Goal: Task Accomplishment & Management: Use online tool/utility

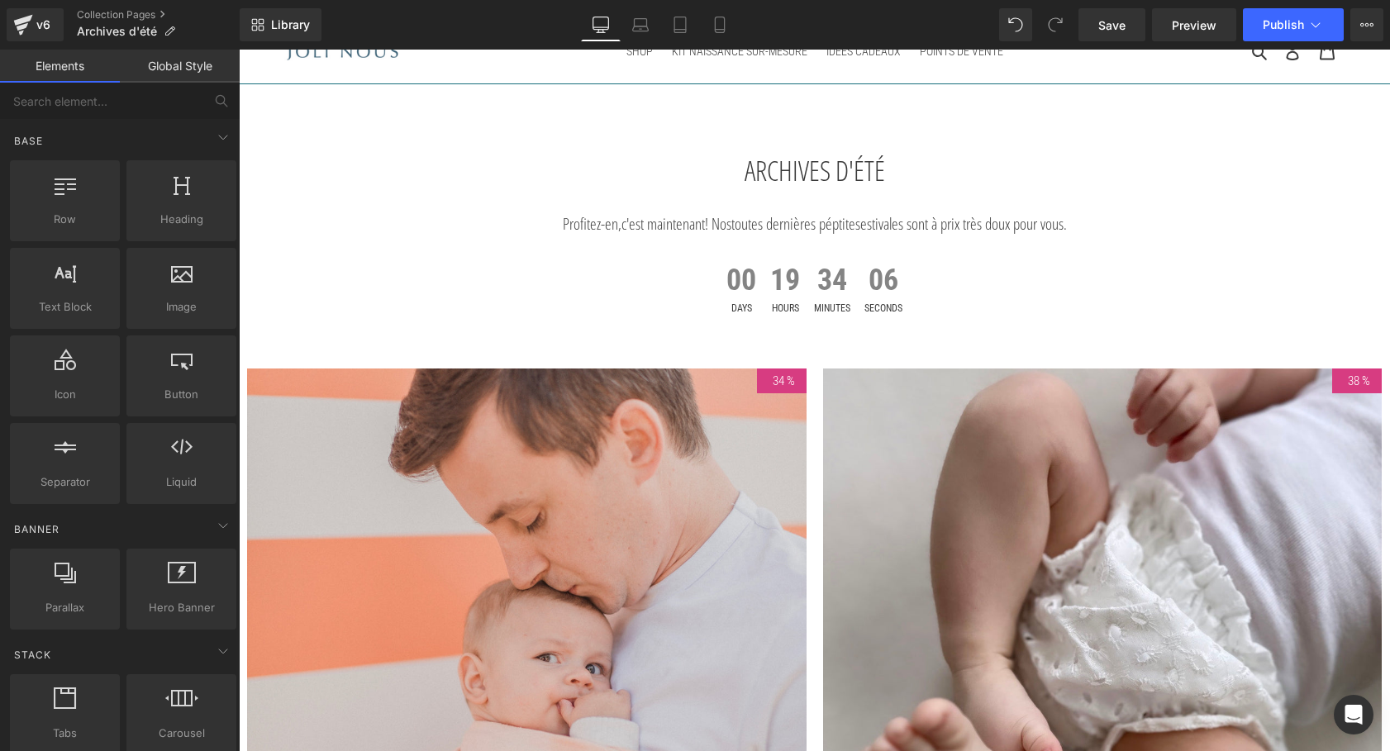
scroll to position [10, 0]
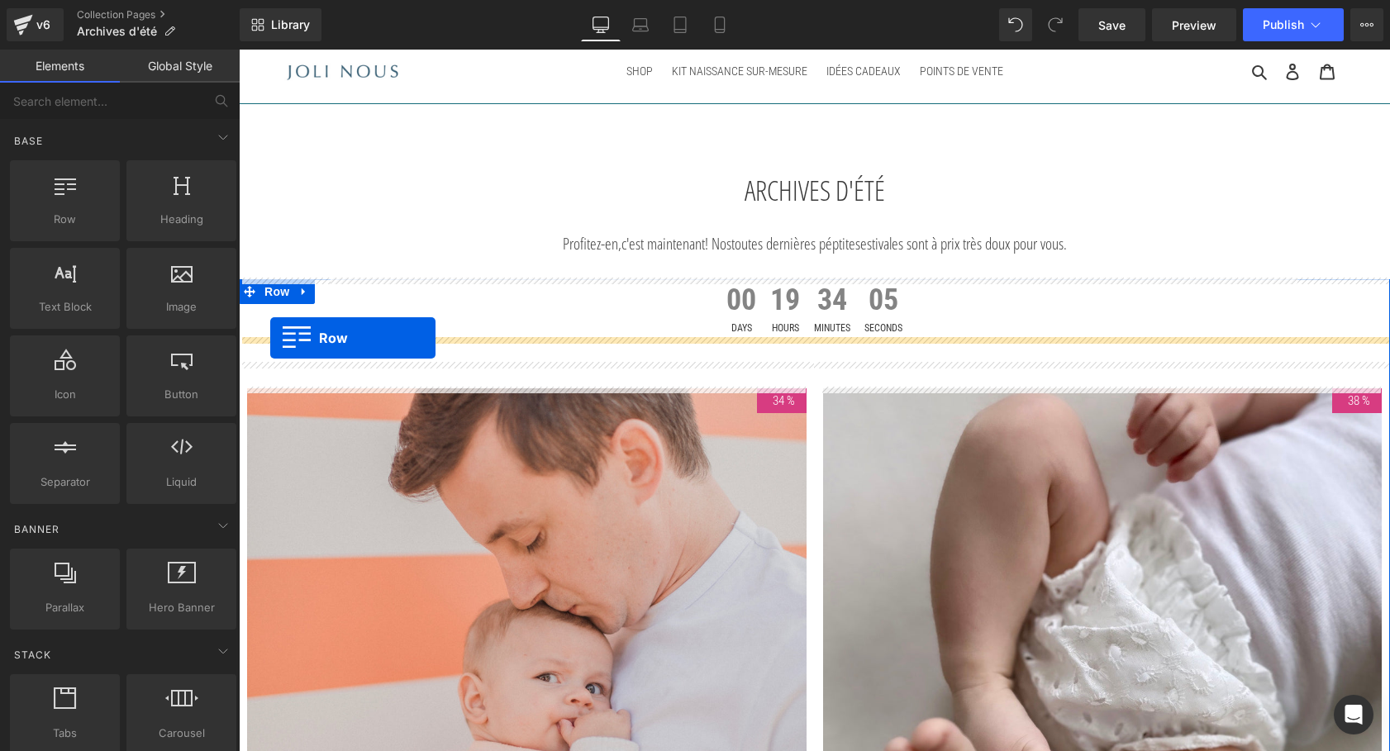
drag, startPoint x: 248, startPoint y: 376, endPoint x: 270, endPoint y: 338, distance: 44.1
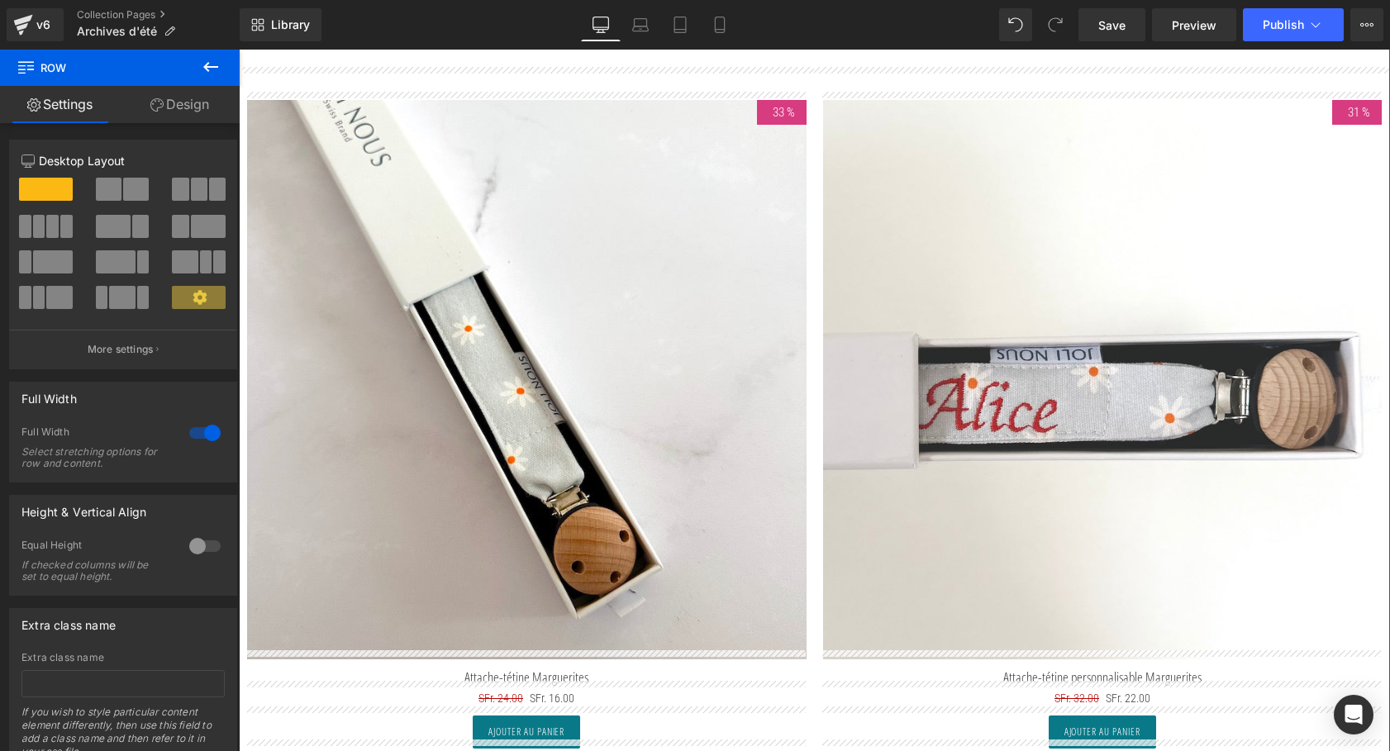
scroll to position [312, 0]
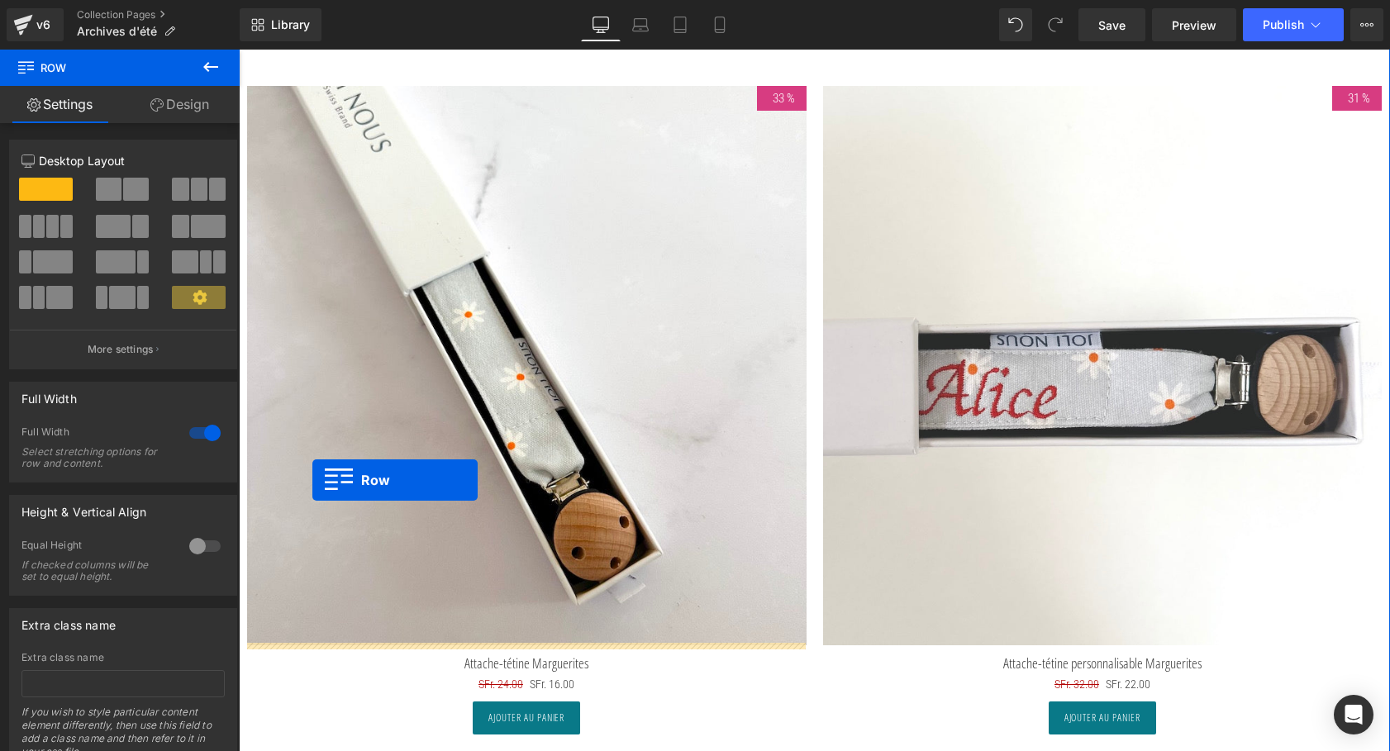
drag, startPoint x: 248, startPoint y: 490, endPoint x: 312, endPoint y: 480, distance: 65.2
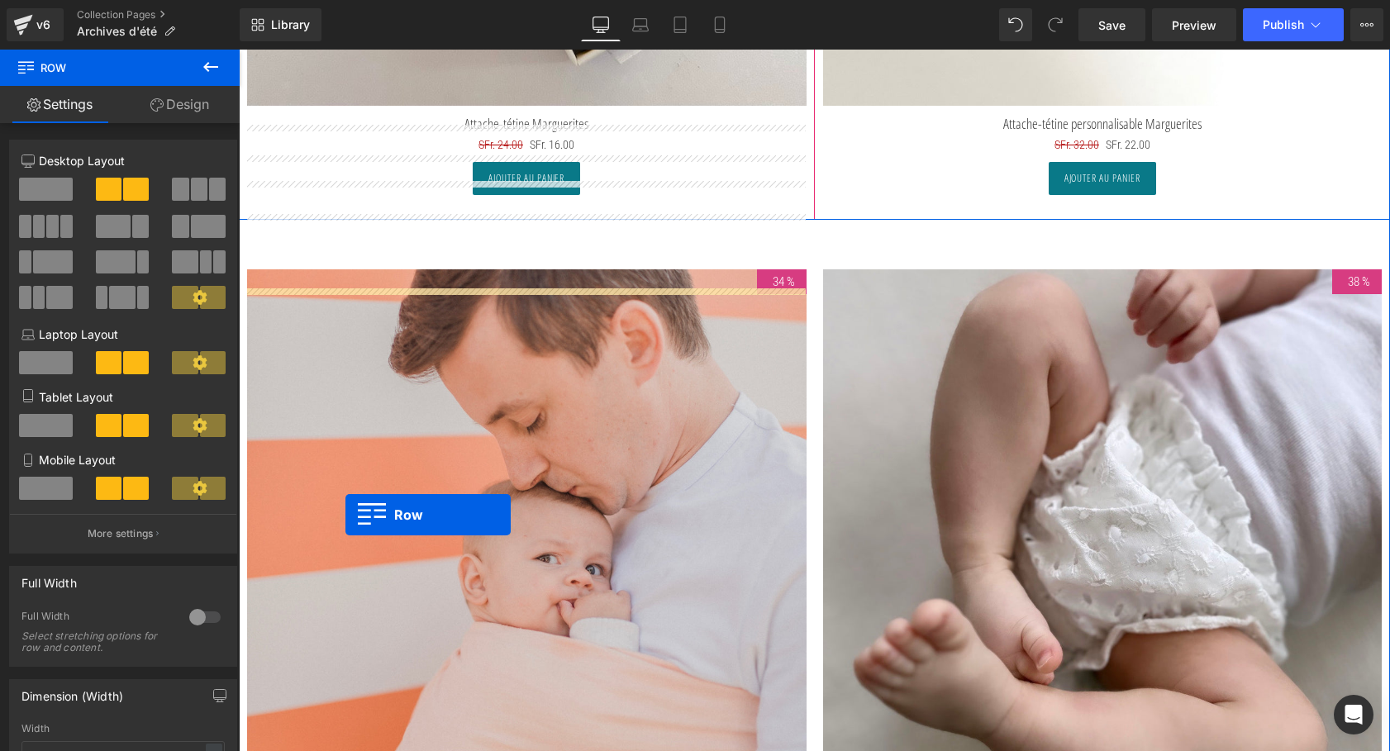
scroll to position [763, 0]
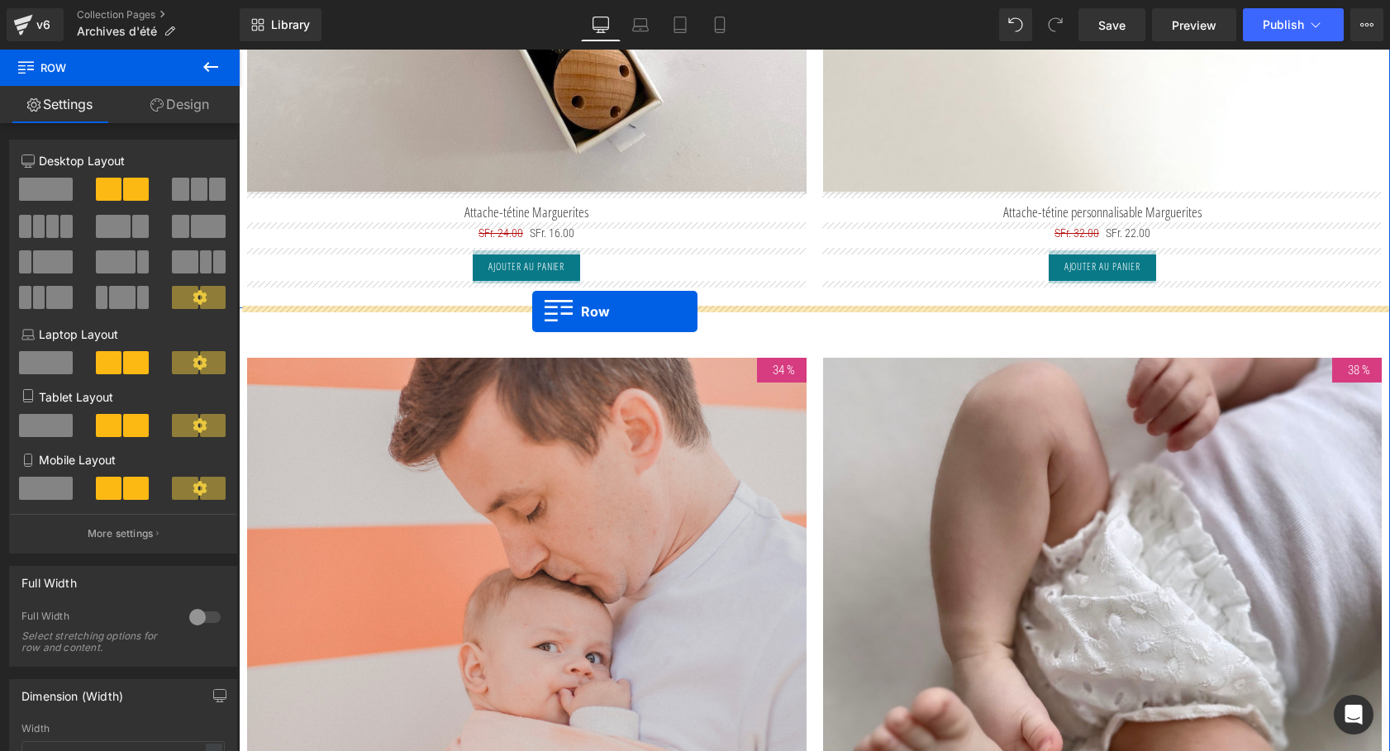
drag, startPoint x: 249, startPoint y: 202, endPoint x: 532, endPoint y: 311, distance: 303.6
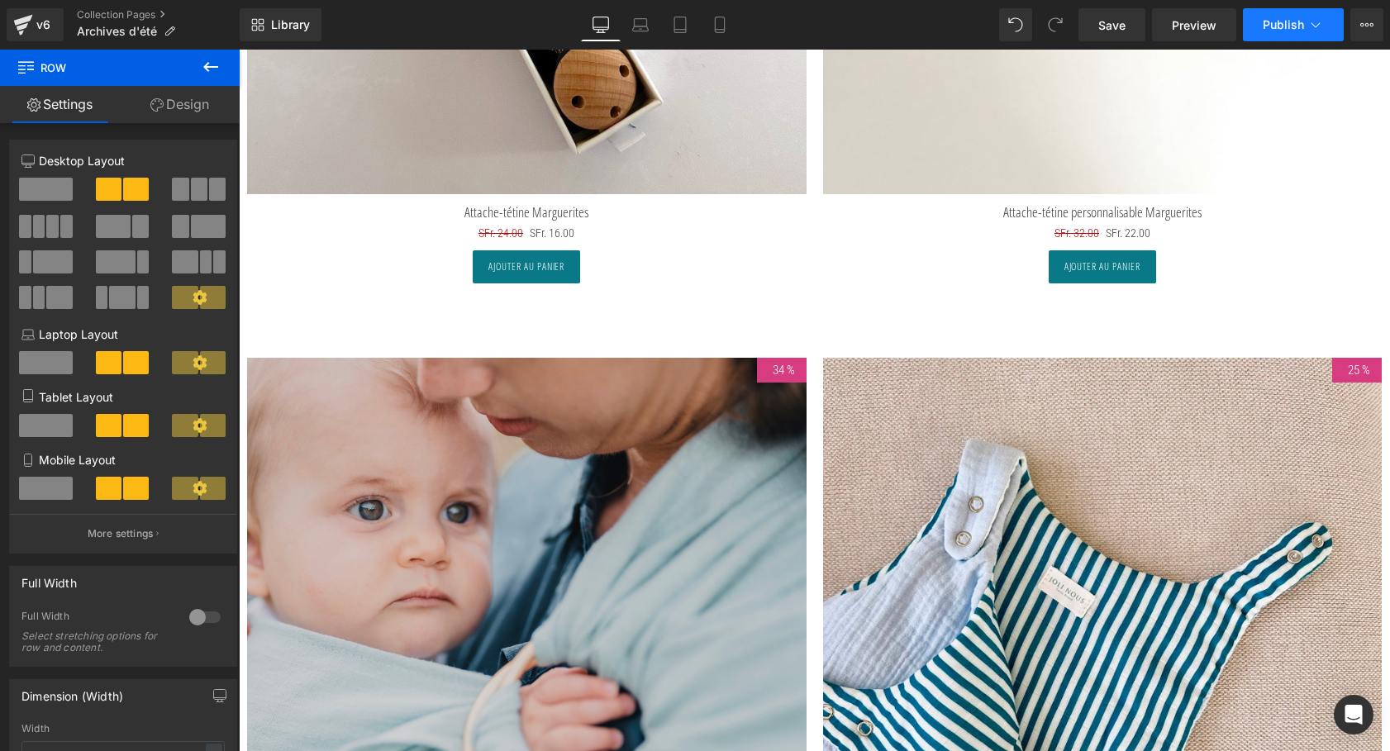
click at [1292, 18] on span "Publish" at bounding box center [1282, 24] width 41 height 13
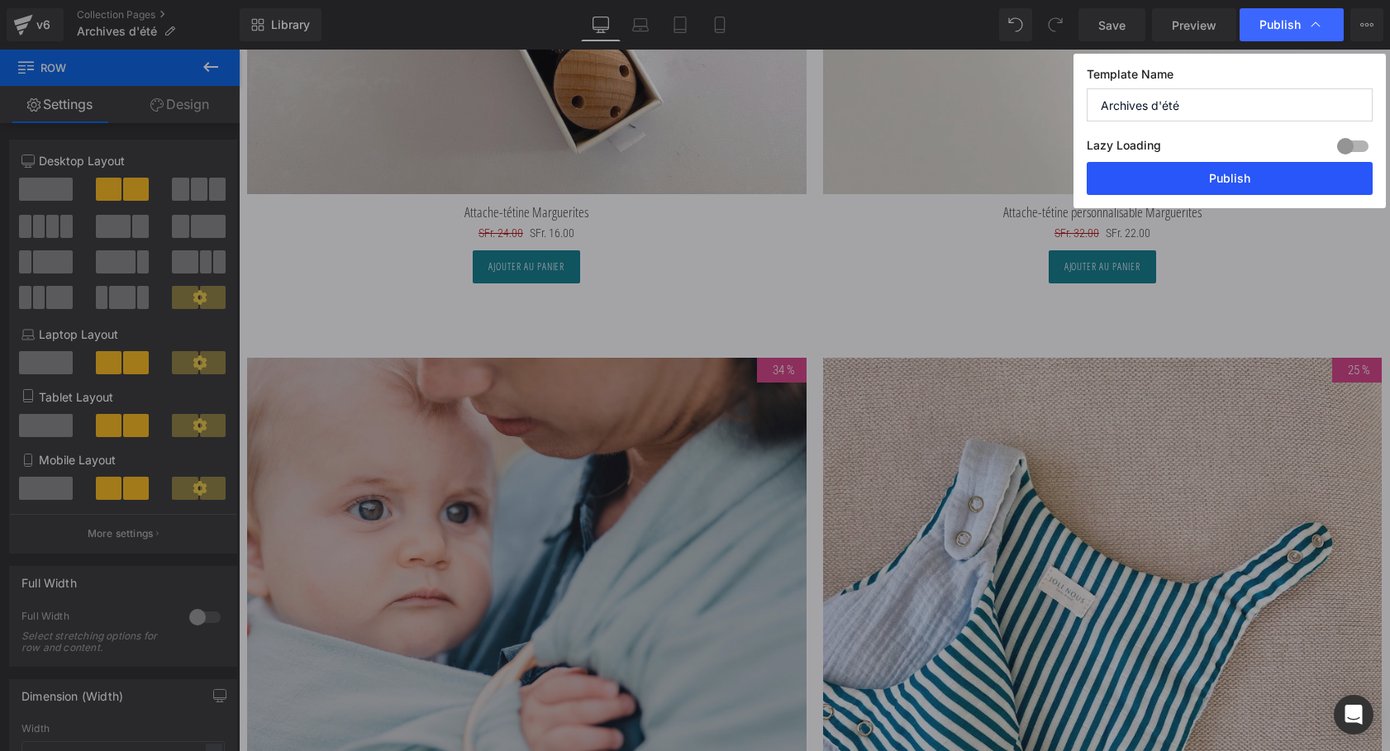
click at [1261, 169] on button "Publish" at bounding box center [1229, 178] width 286 height 33
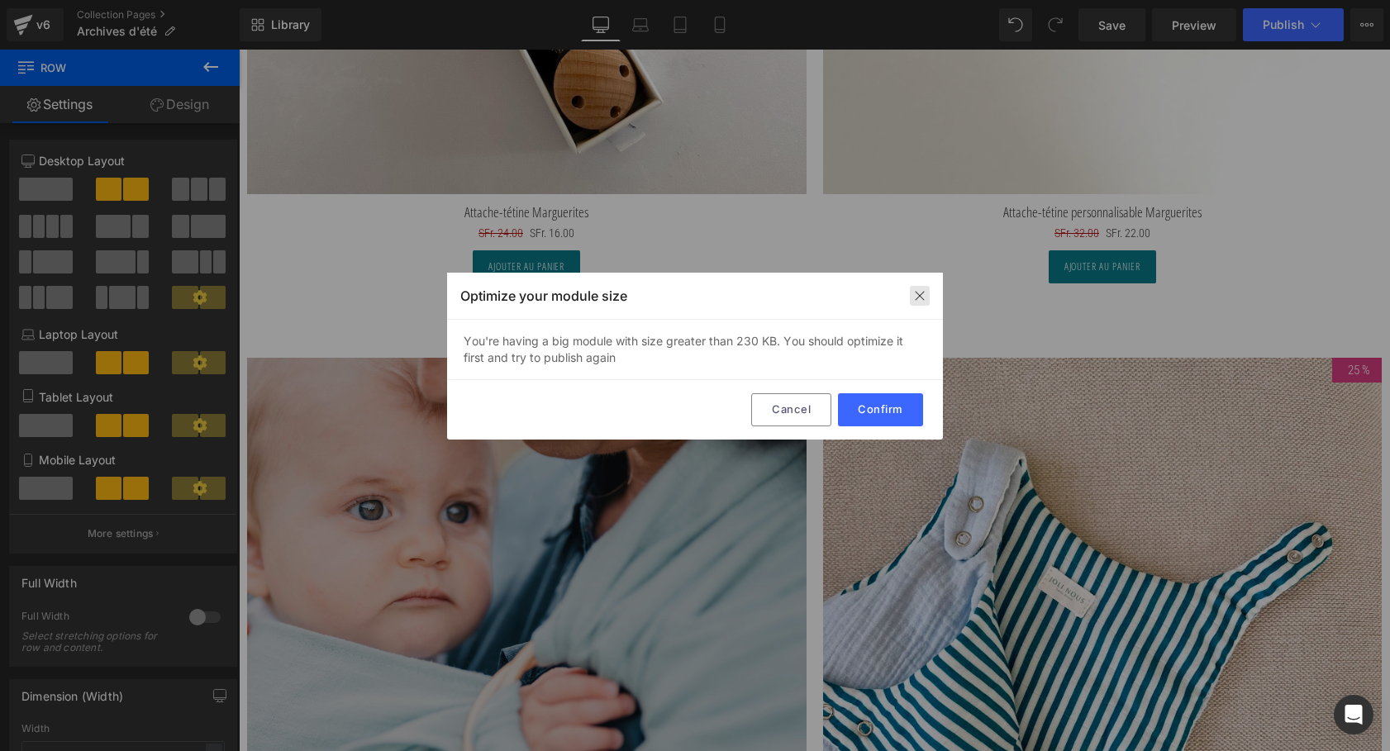
click at [910, 295] on div at bounding box center [920, 296] width 20 height 20
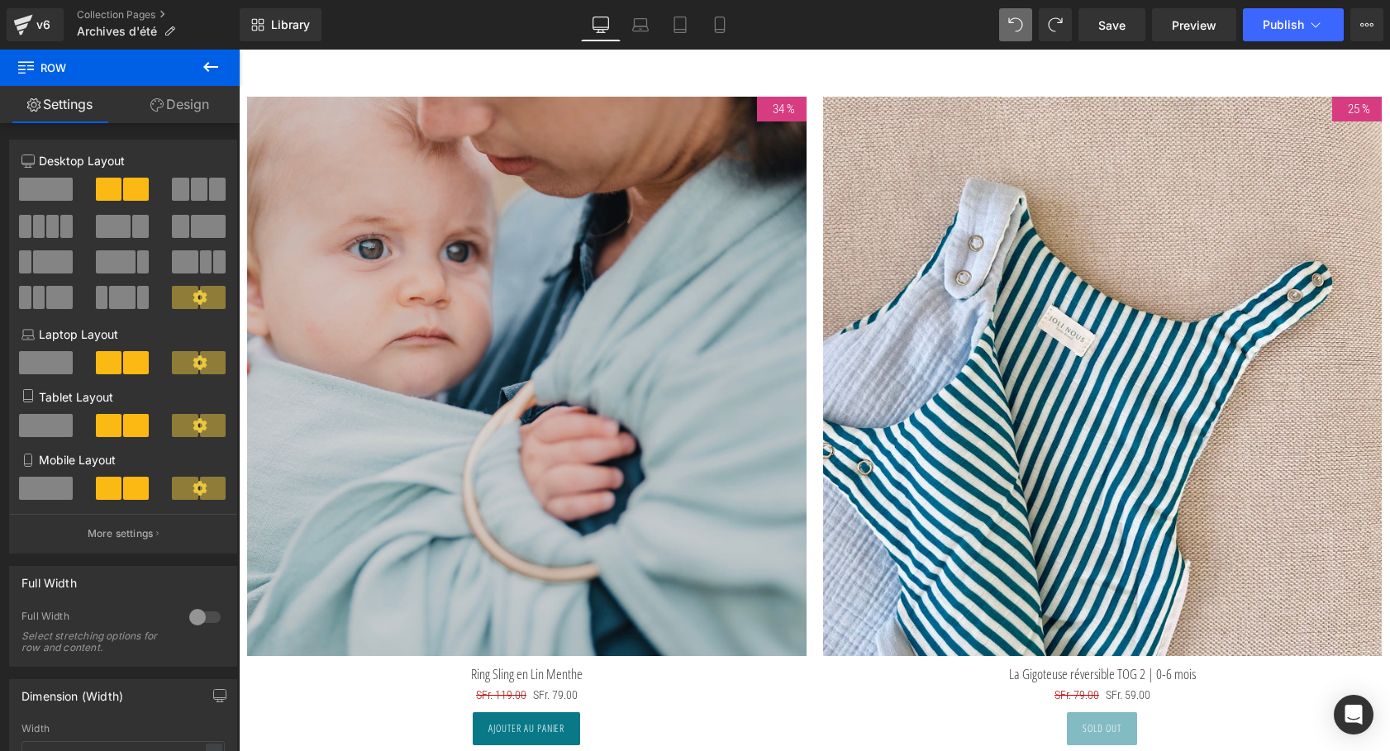
scroll to position [6722, 0]
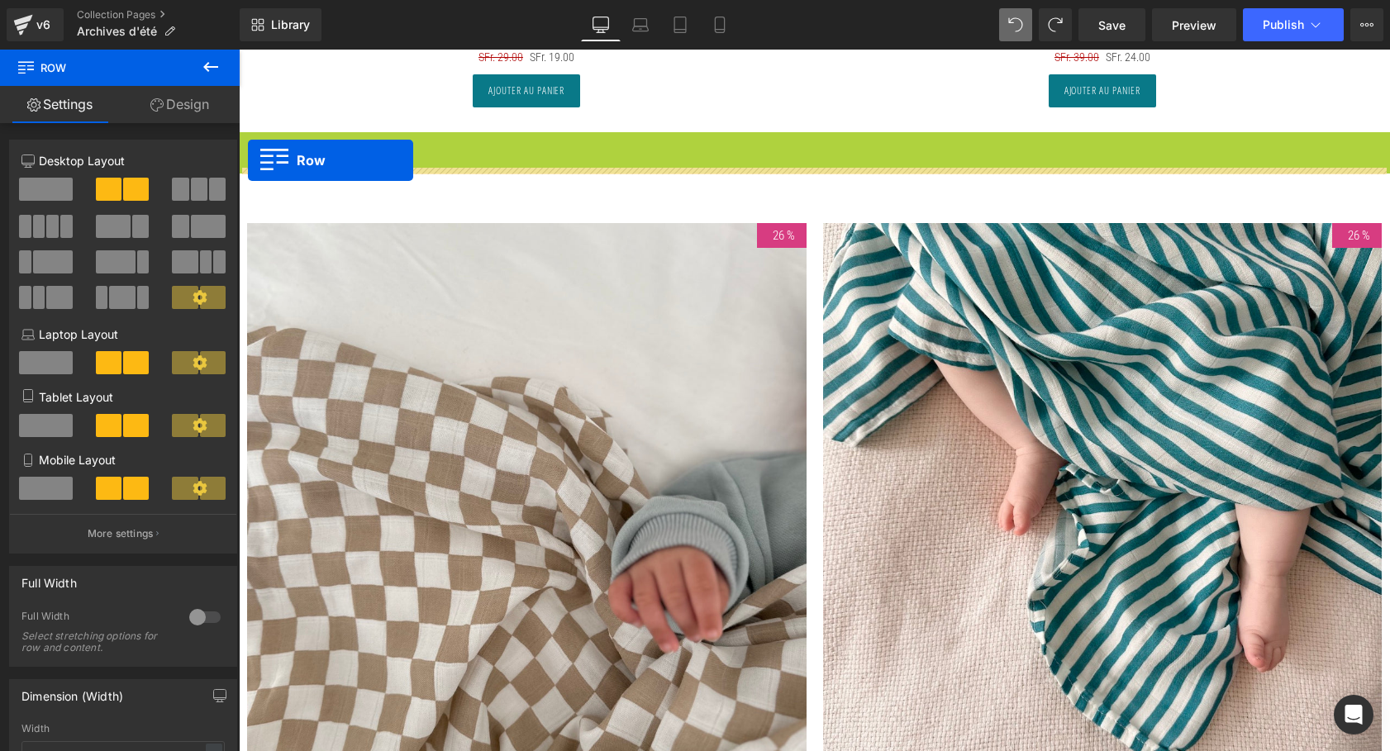
drag, startPoint x: 245, startPoint y: 139, endPoint x: 248, endPoint y: 161, distance: 22.5
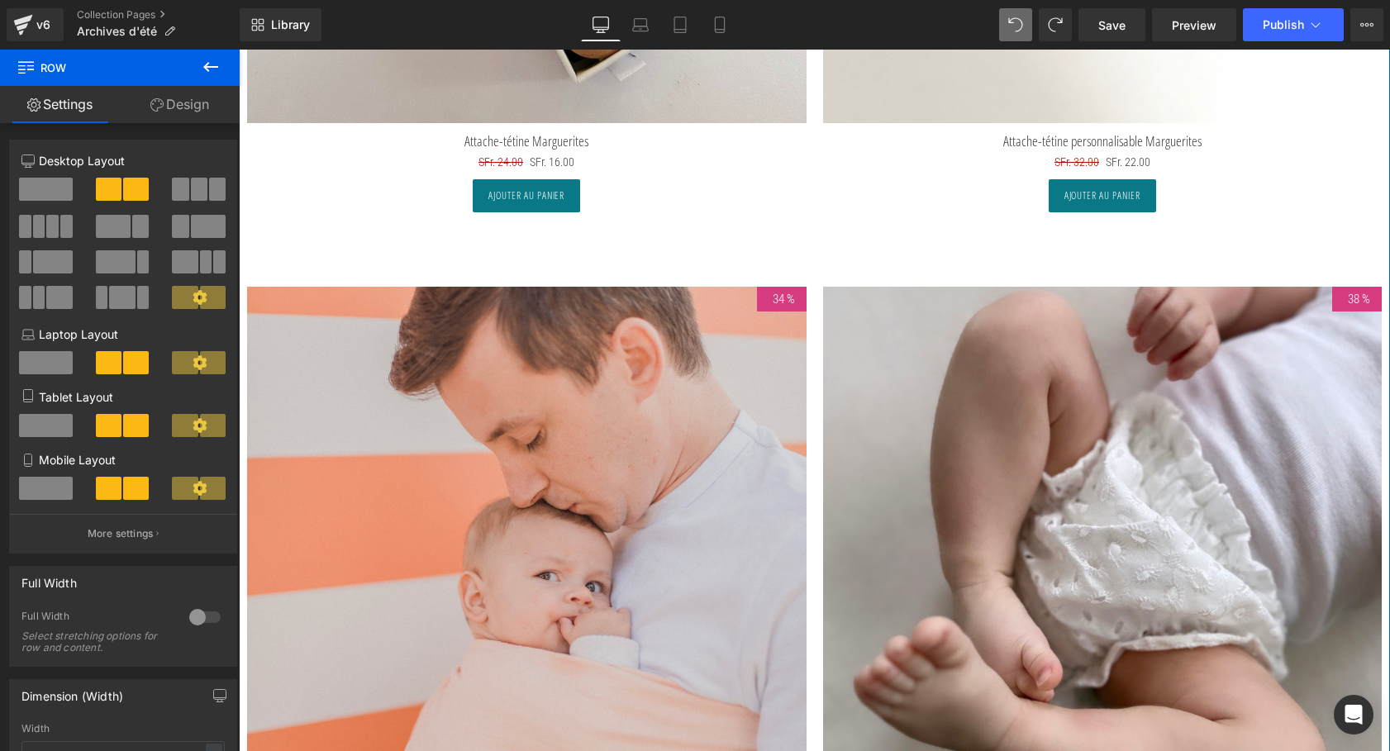
scroll to position [829, 0]
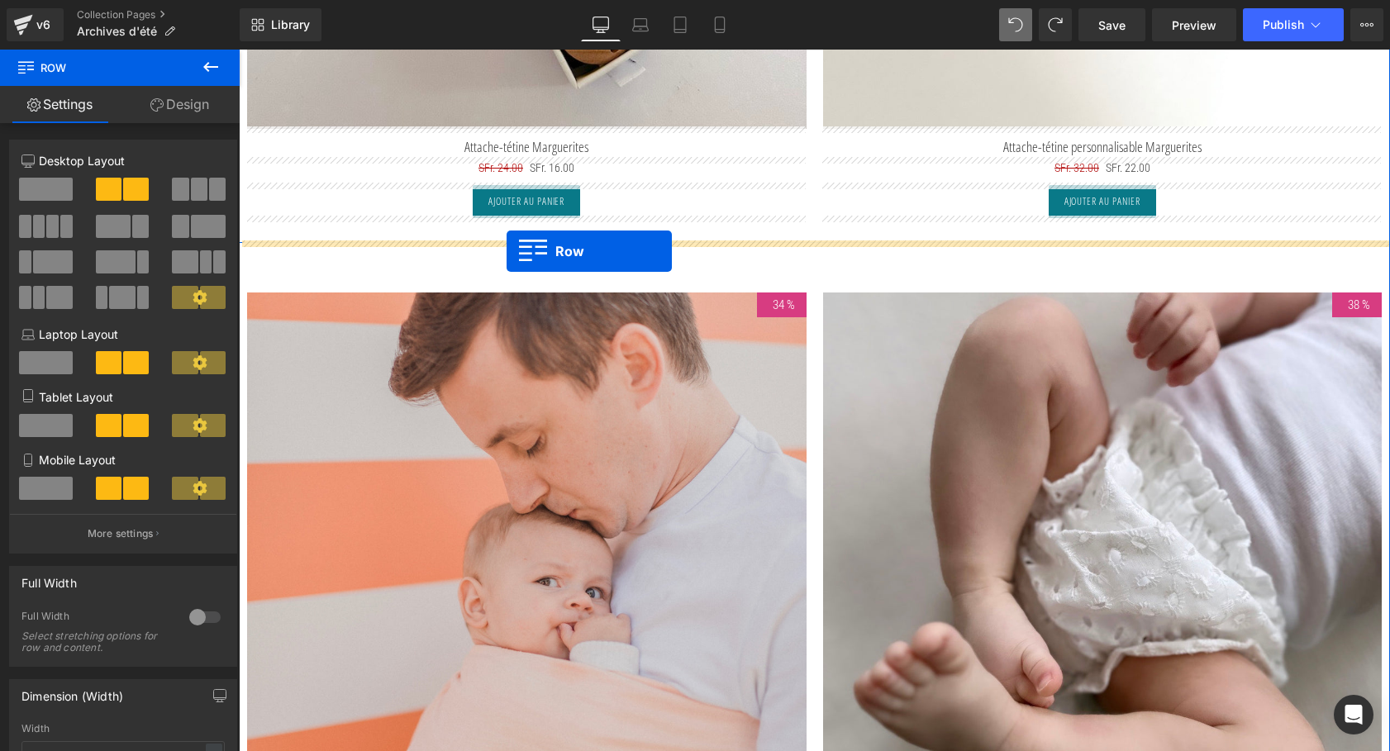
drag, startPoint x: 245, startPoint y: 181, endPoint x: 506, endPoint y: 249, distance: 269.9
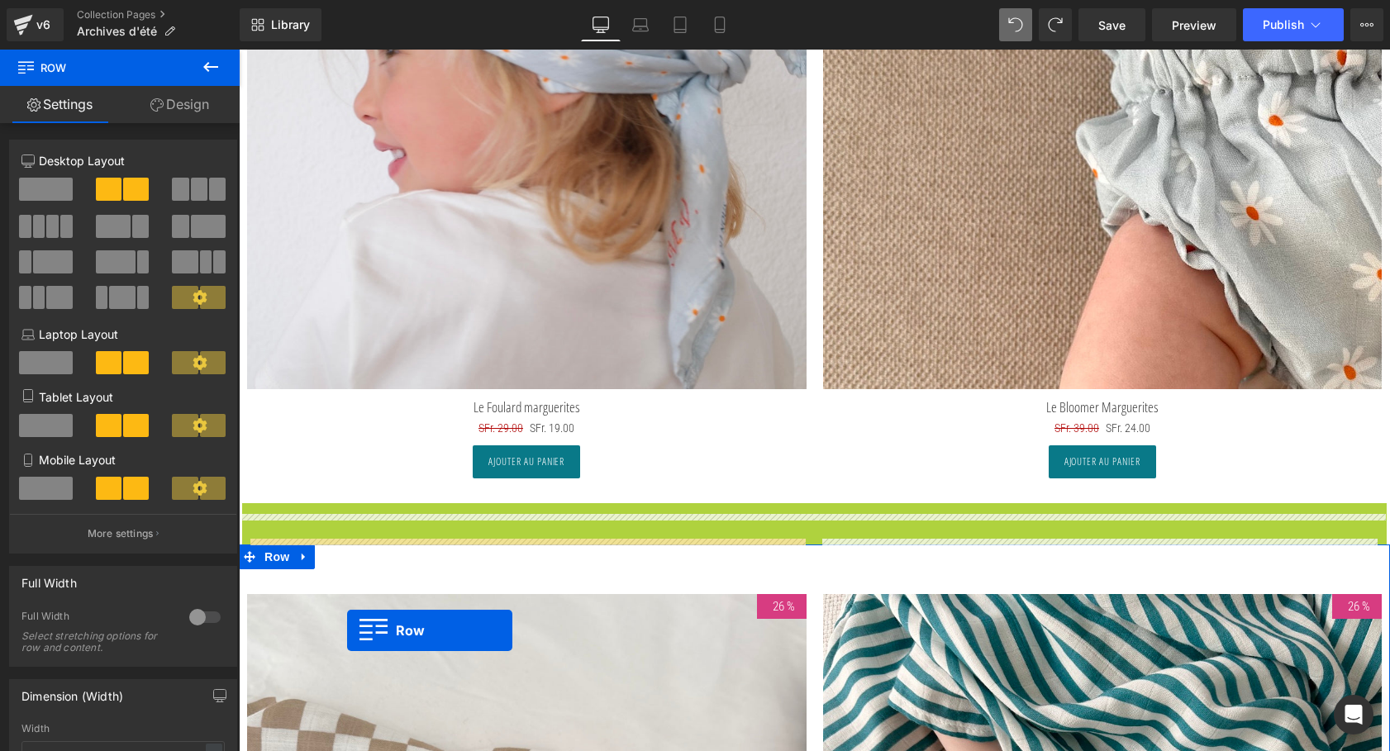
scroll to position [6401, 0]
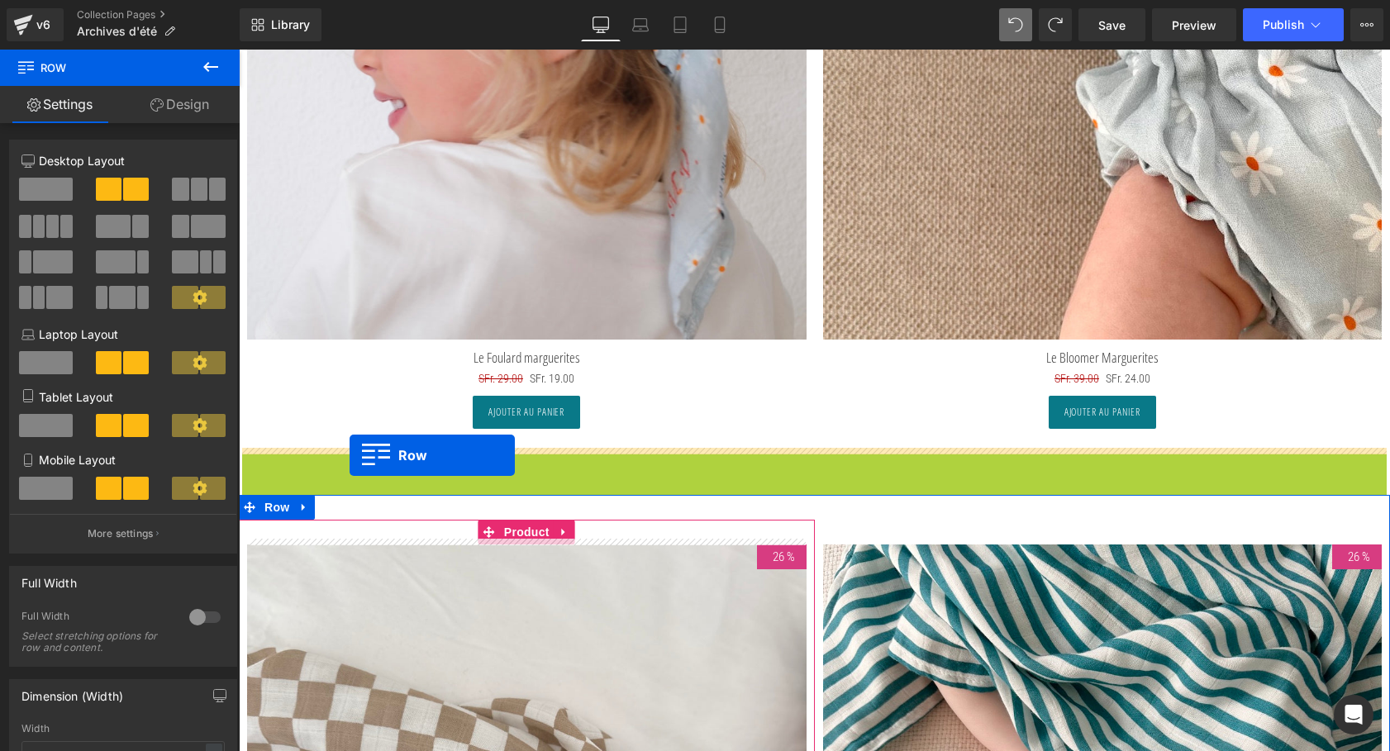
drag, startPoint x: 248, startPoint y: 658, endPoint x: 349, endPoint y: 455, distance: 226.5
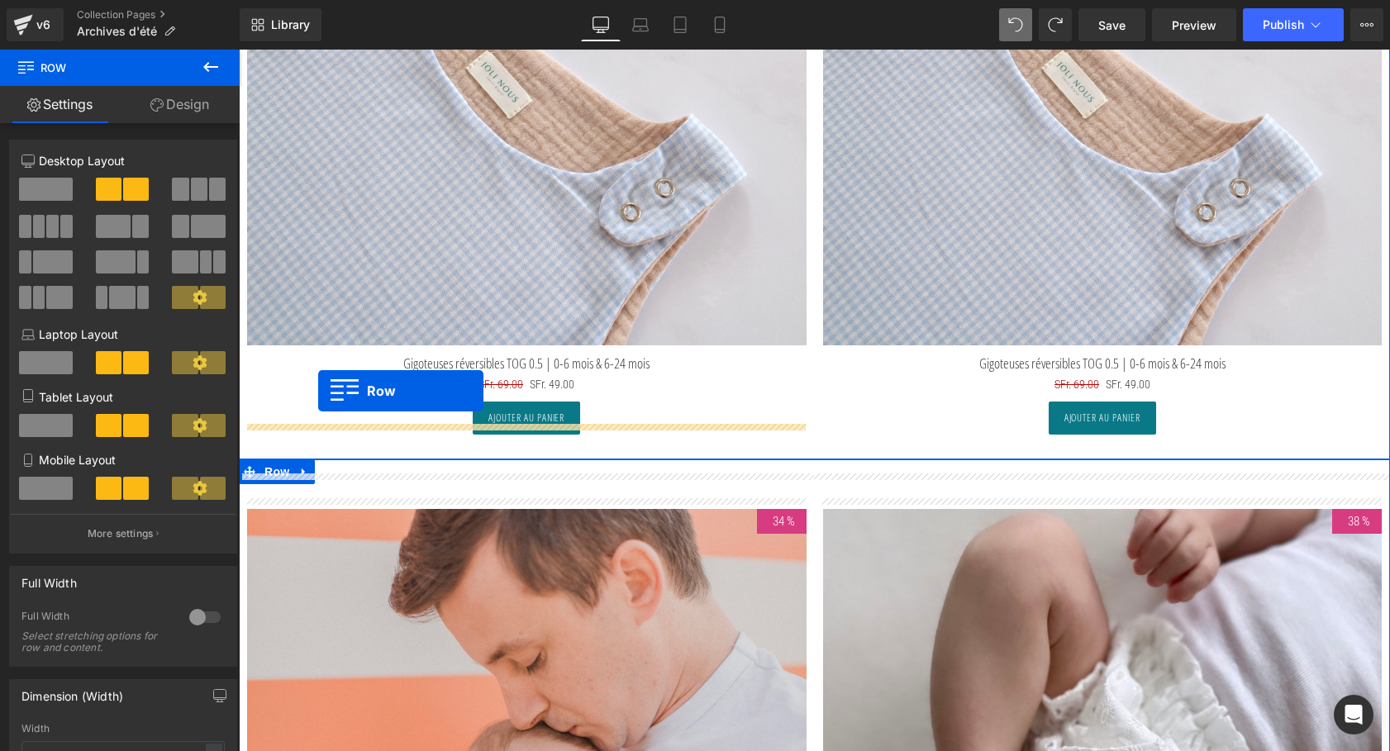
scroll to position [1343, 0]
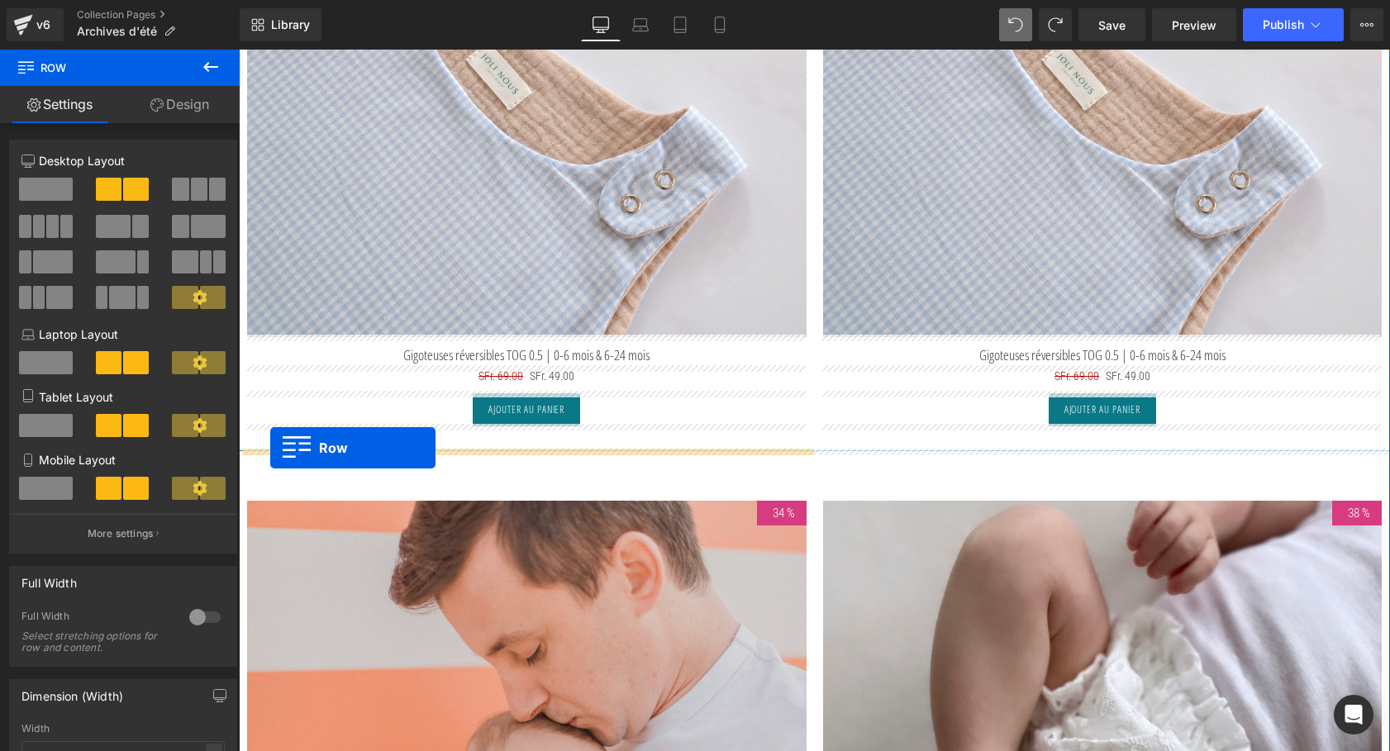
drag, startPoint x: 246, startPoint y: 463, endPoint x: 270, endPoint y: 448, distance: 28.2
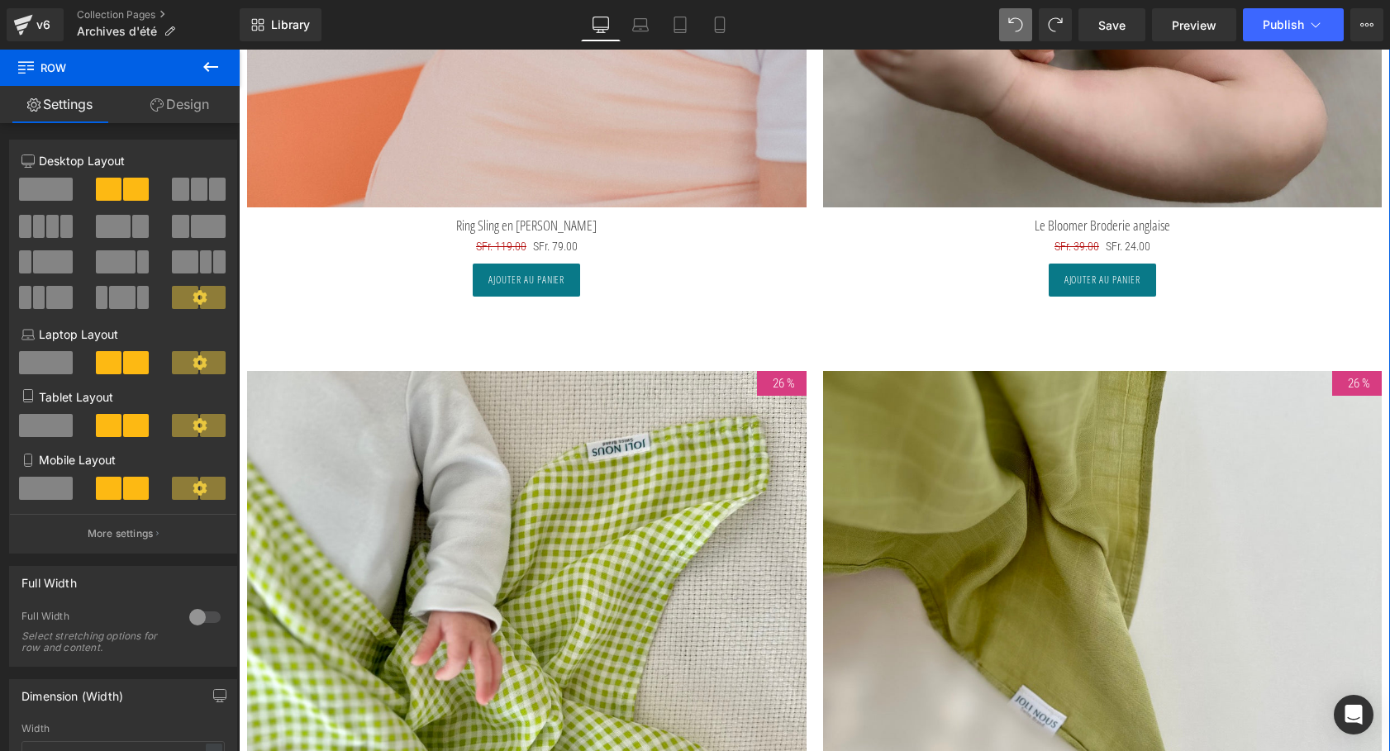
scroll to position [1988, 0]
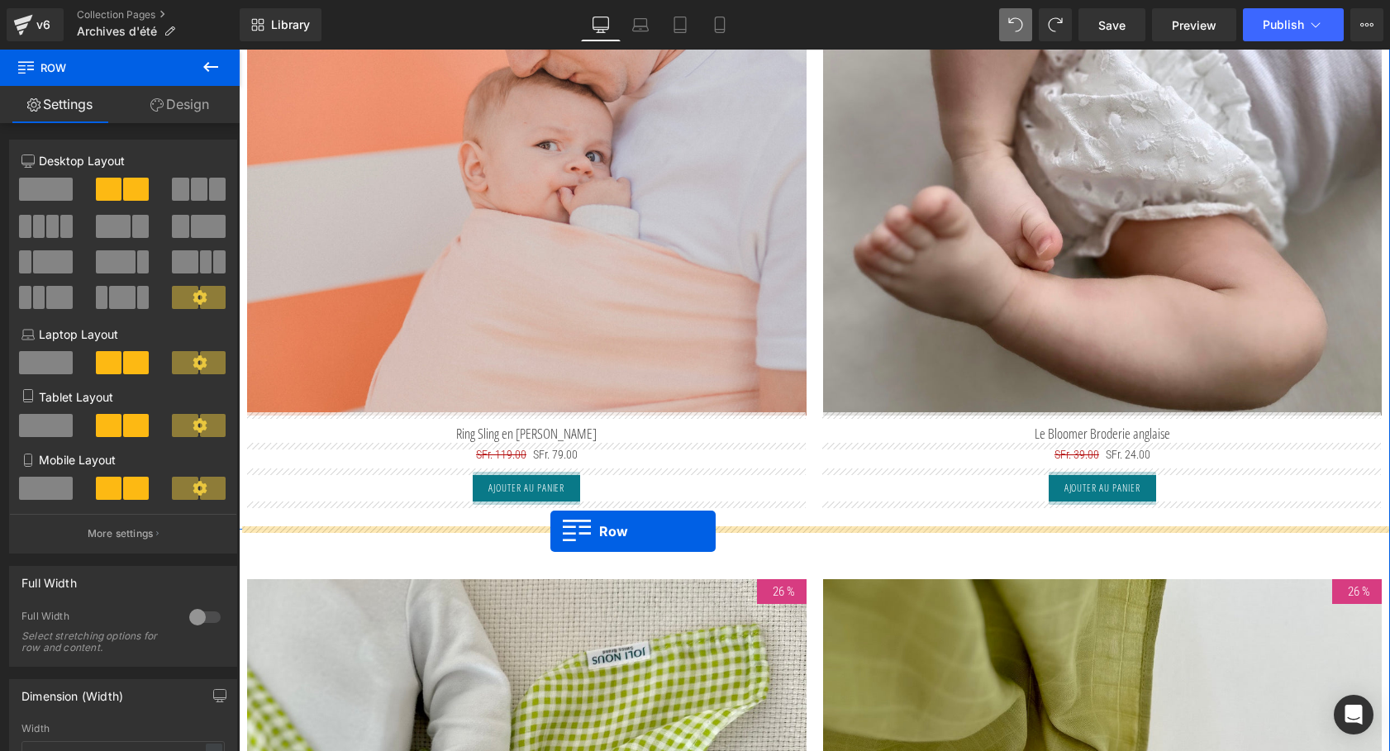
drag, startPoint x: 245, startPoint y: 295, endPoint x: 550, endPoint y: 531, distance: 385.7
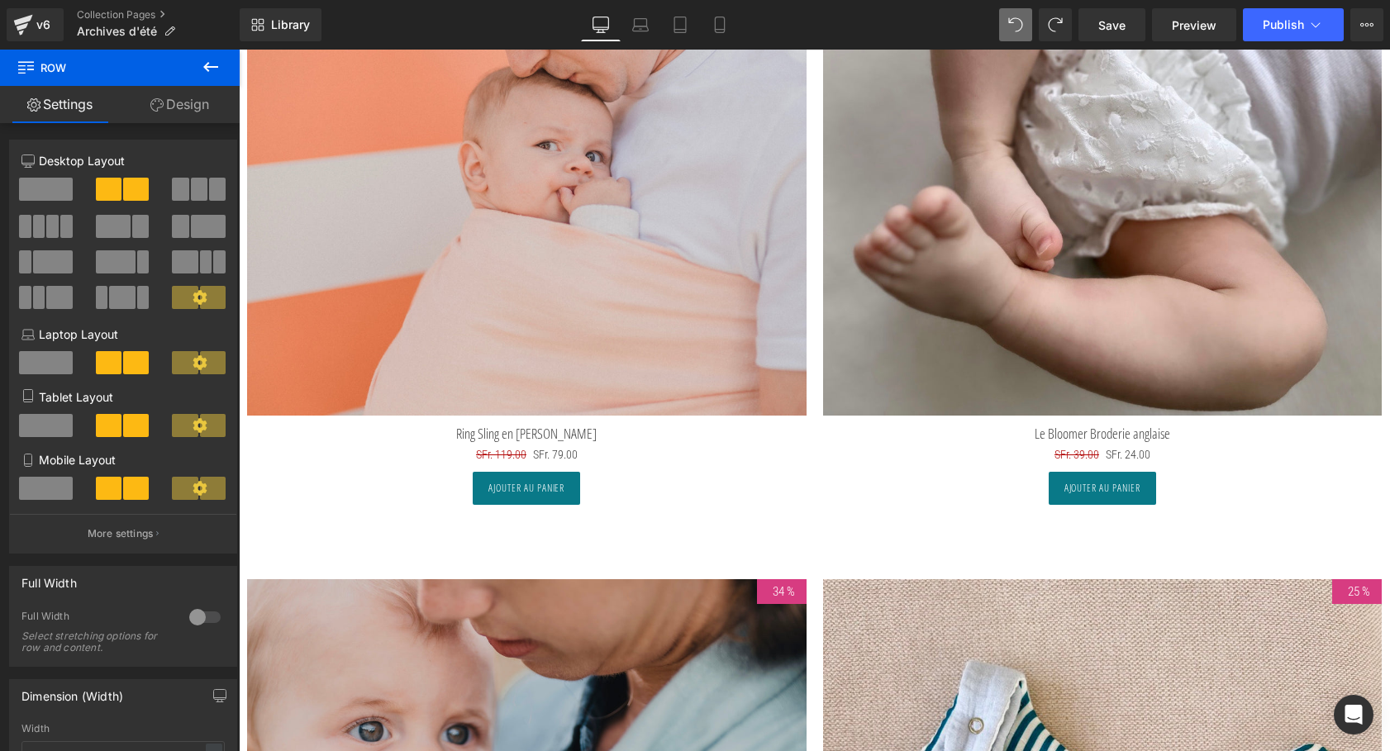
click at [1298, 2] on div "Library Desktop Desktop Laptop Tablet Mobile Save Preview Publish Scheduled Vie…" at bounding box center [815, 25] width 1150 height 50
click at [1289, 25] on span "Publish" at bounding box center [1282, 24] width 41 height 13
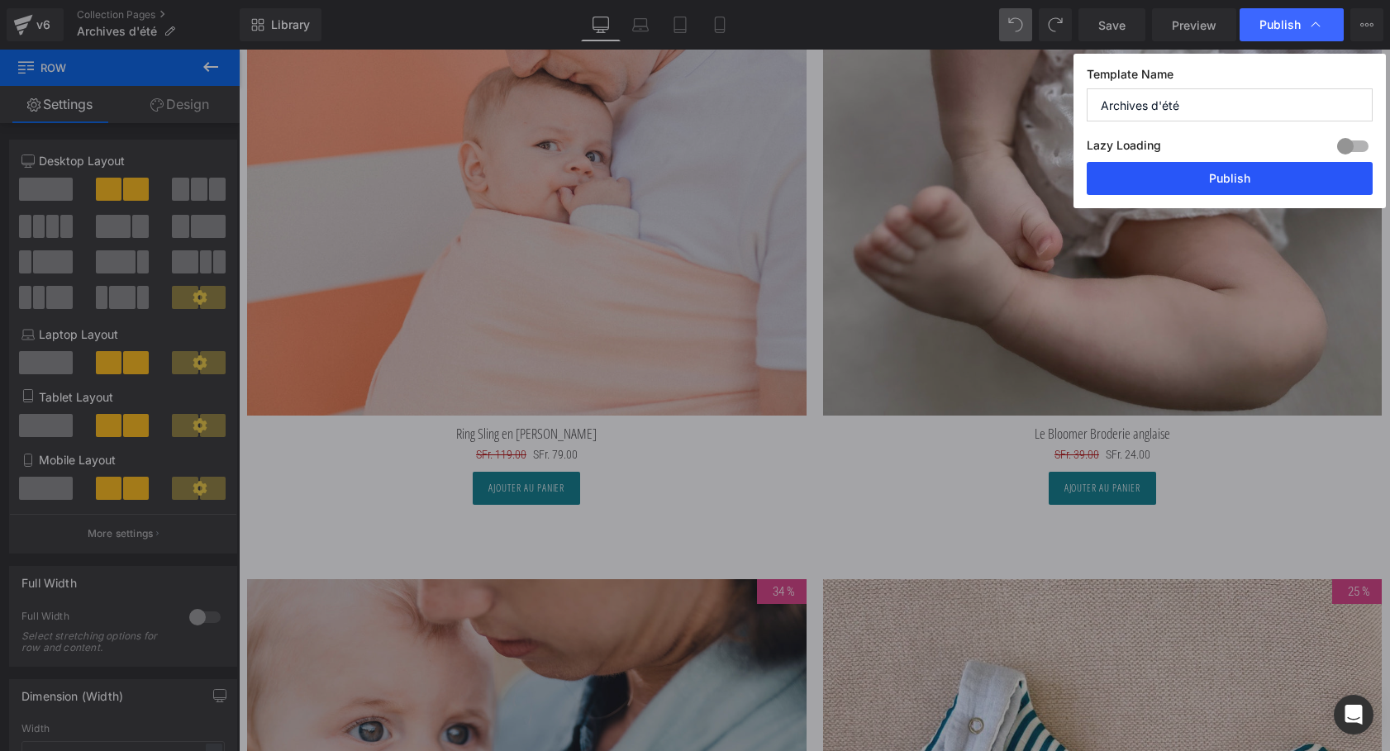
click at [1225, 182] on button "Publish" at bounding box center [1229, 178] width 286 height 33
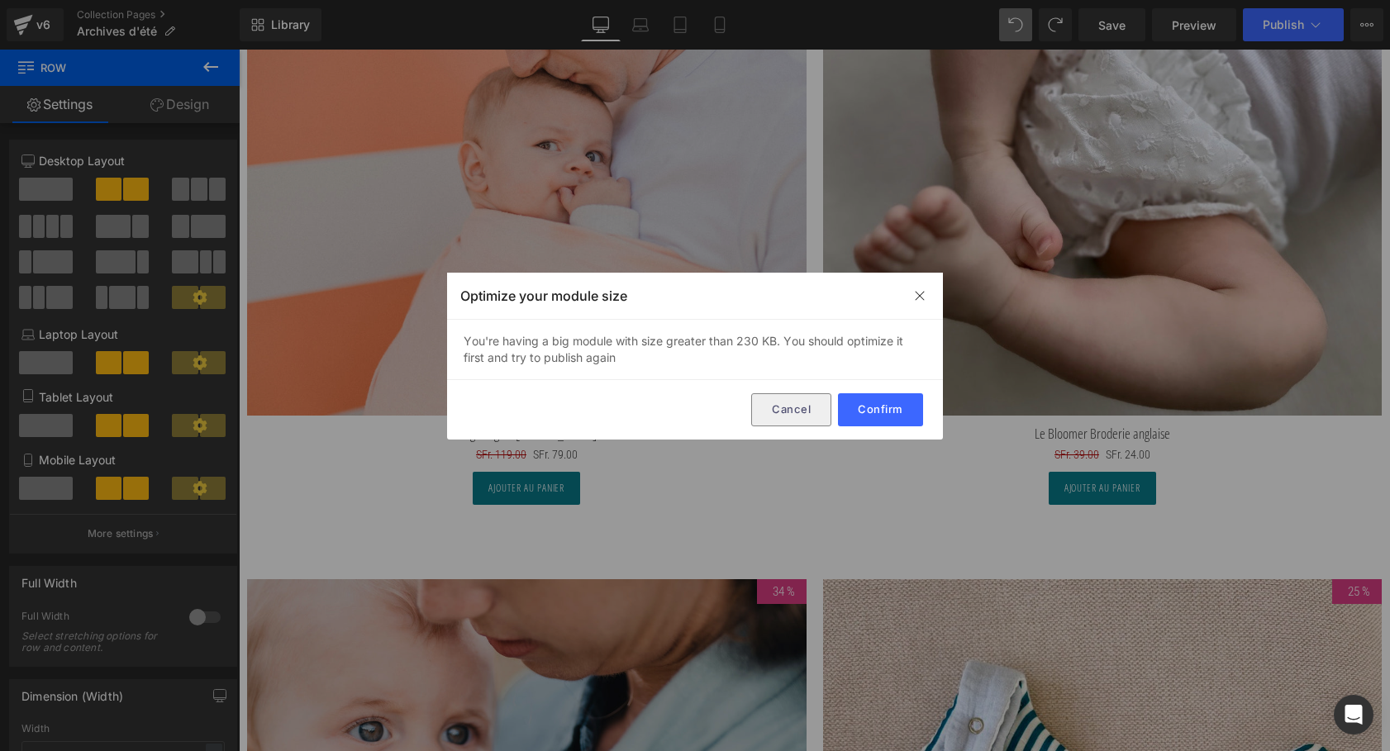
click at [791, 402] on button "Cancel" at bounding box center [791, 409] width 80 height 33
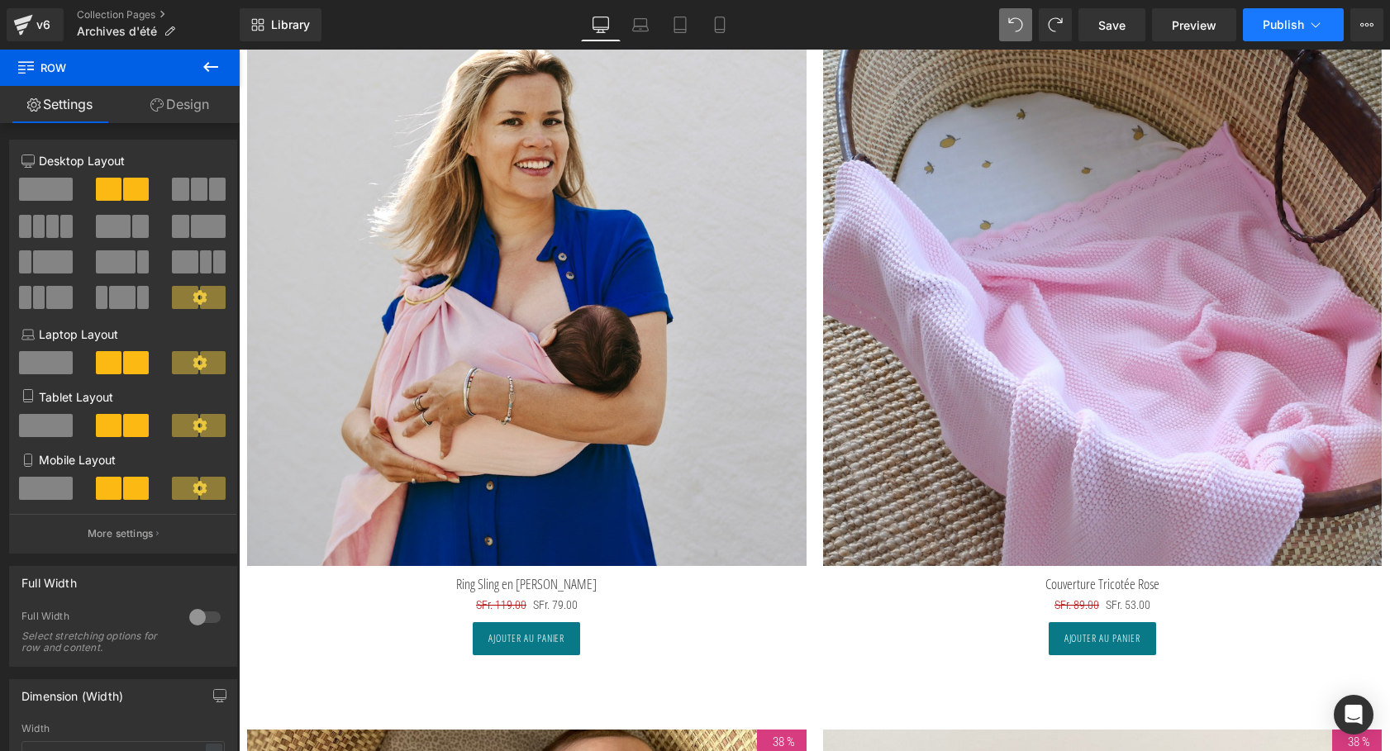
scroll to position [6563, 0]
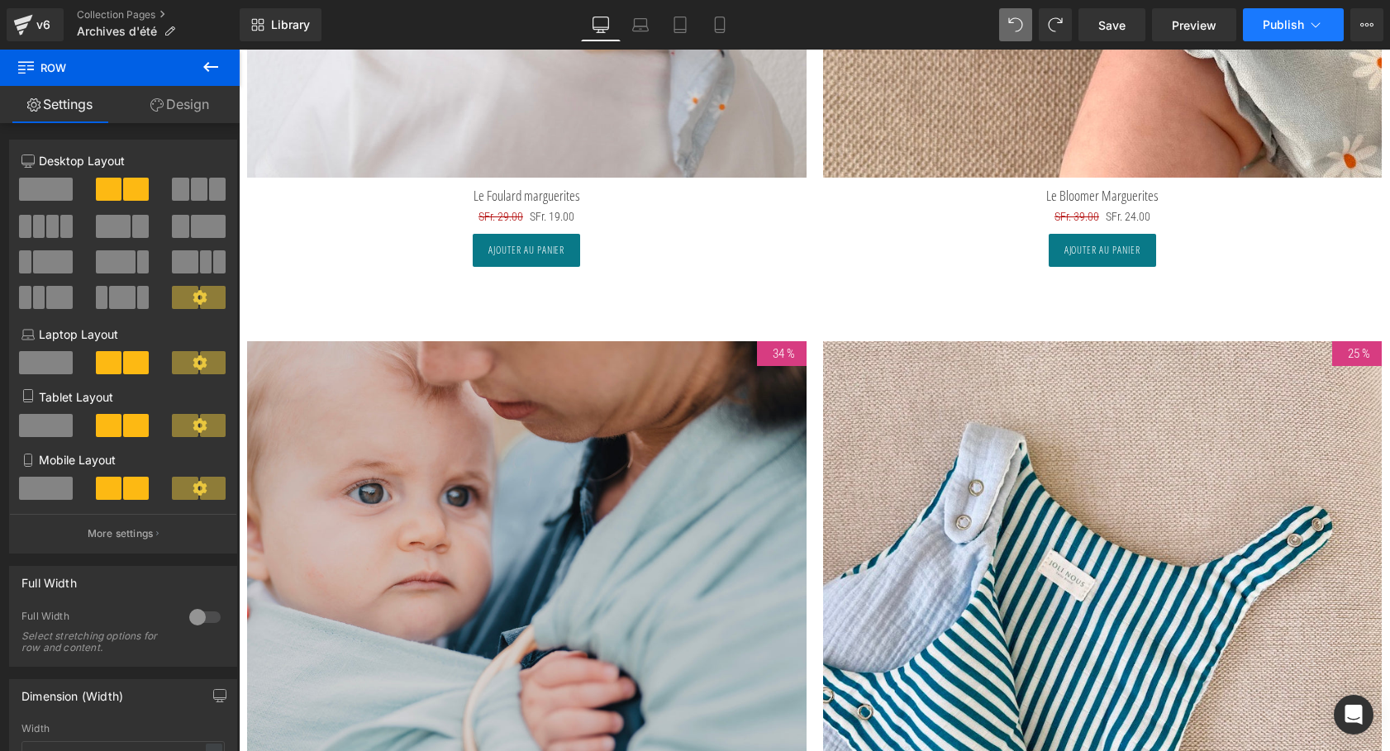
click at [1292, 20] on span "Publish" at bounding box center [1282, 24] width 41 height 13
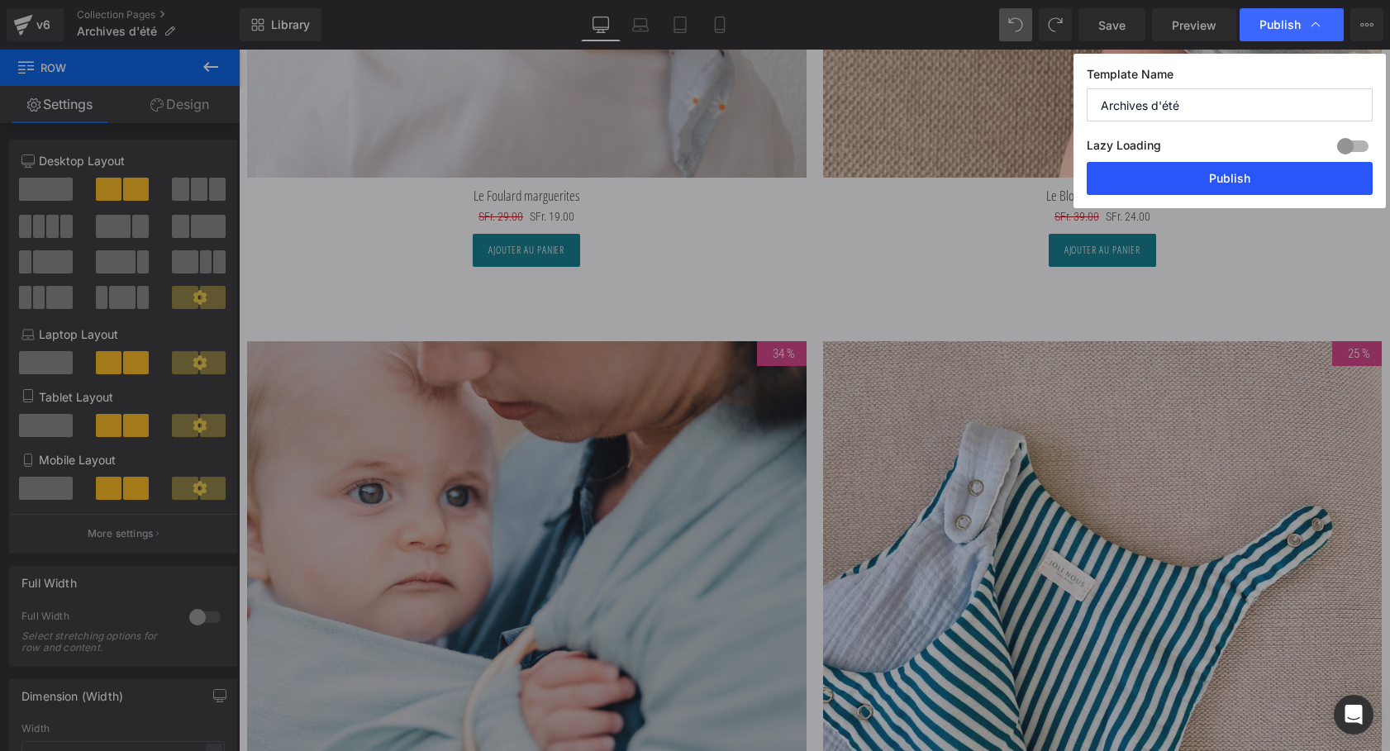
click at [1237, 173] on button "Publish" at bounding box center [1229, 178] width 286 height 33
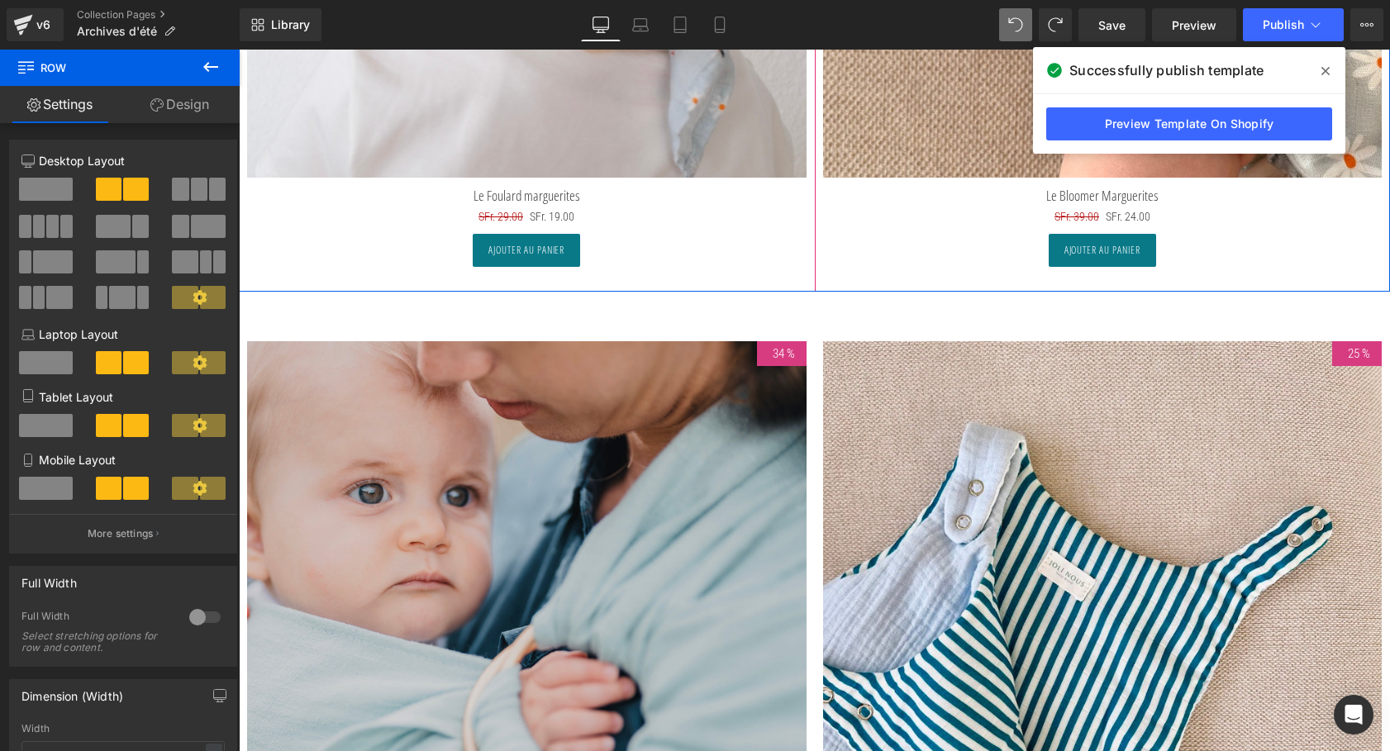
click at [1323, 69] on icon at bounding box center [1325, 71] width 8 height 8
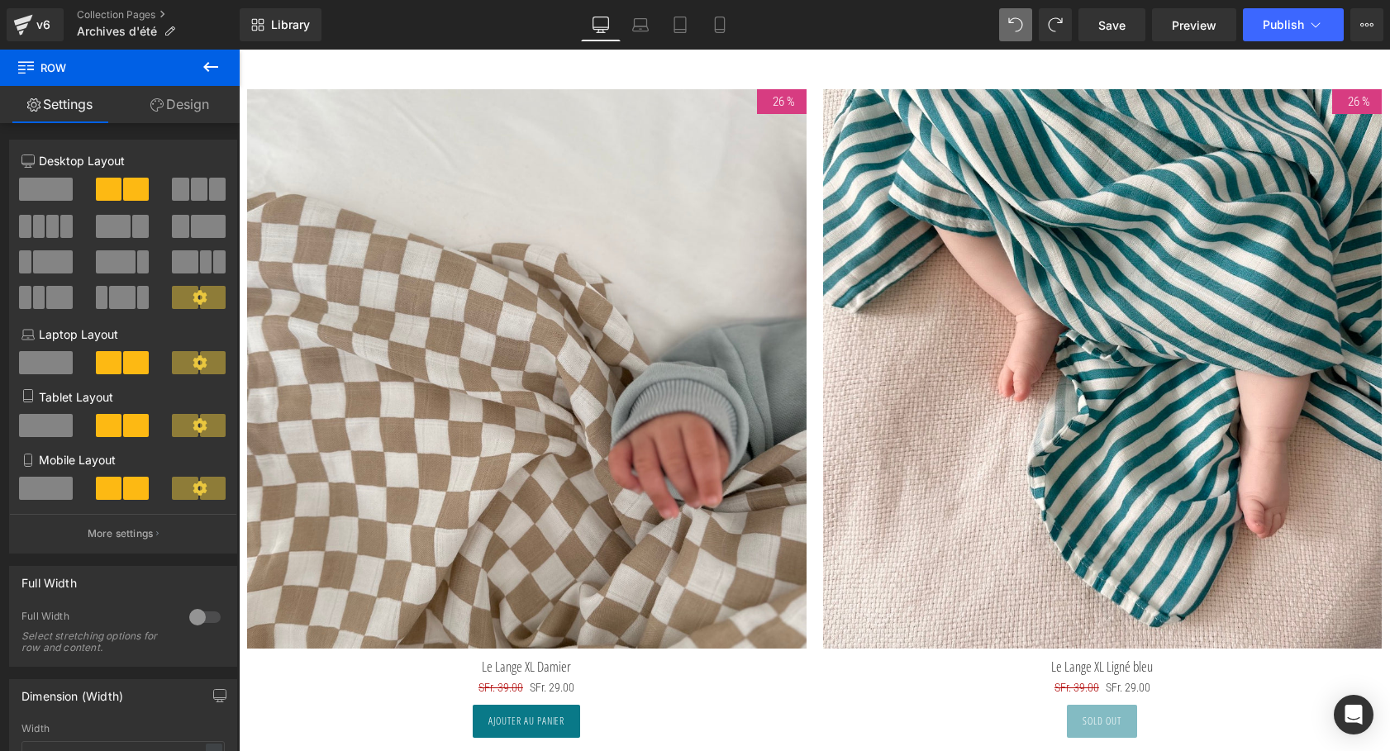
scroll to position [7446, 0]
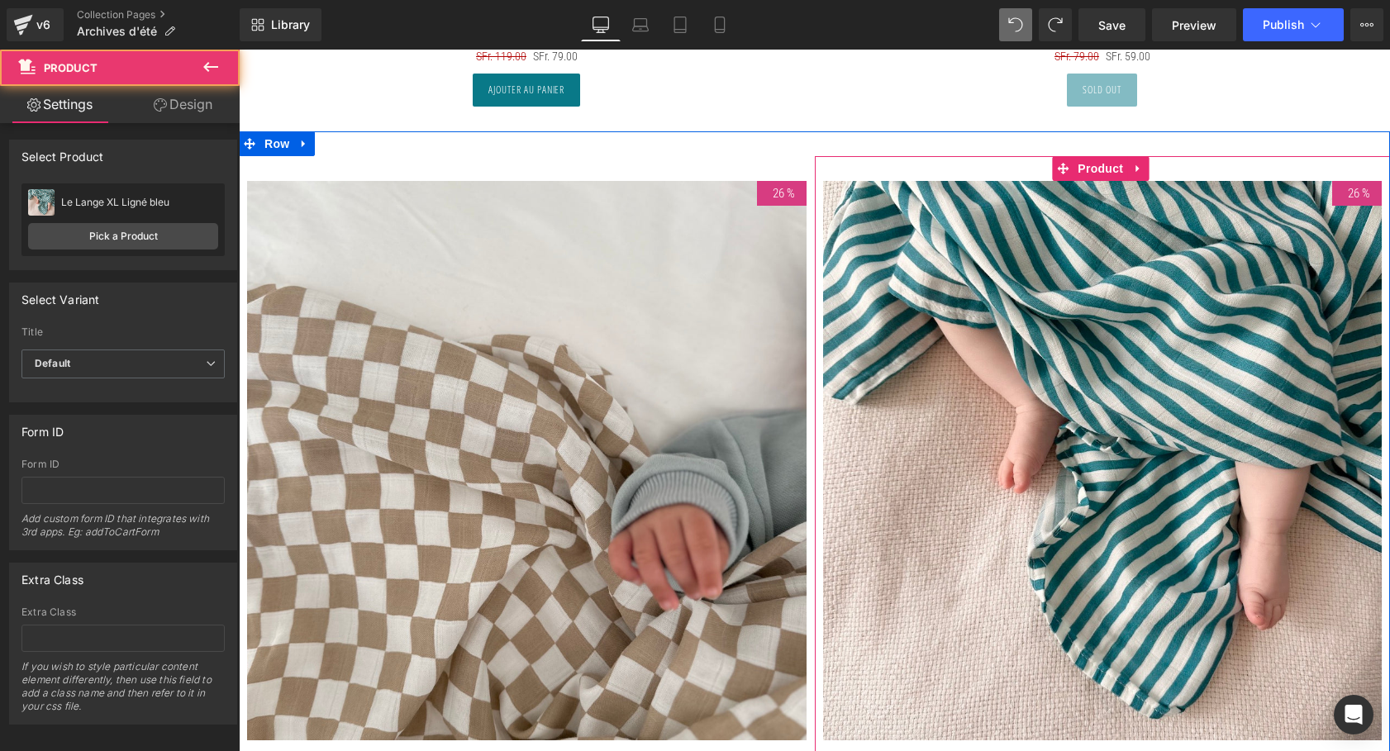
click at [1125, 162] on div "26 % (P) Image Le Lange XL Ligné bleu (P) Title SFr. 39.00 SFr. 29.00 (P) Price…" at bounding box center [1103, 505] width 576 height 698
click at [1134, 163] on icon at bounding box center [1138, 169] width 12 height 12
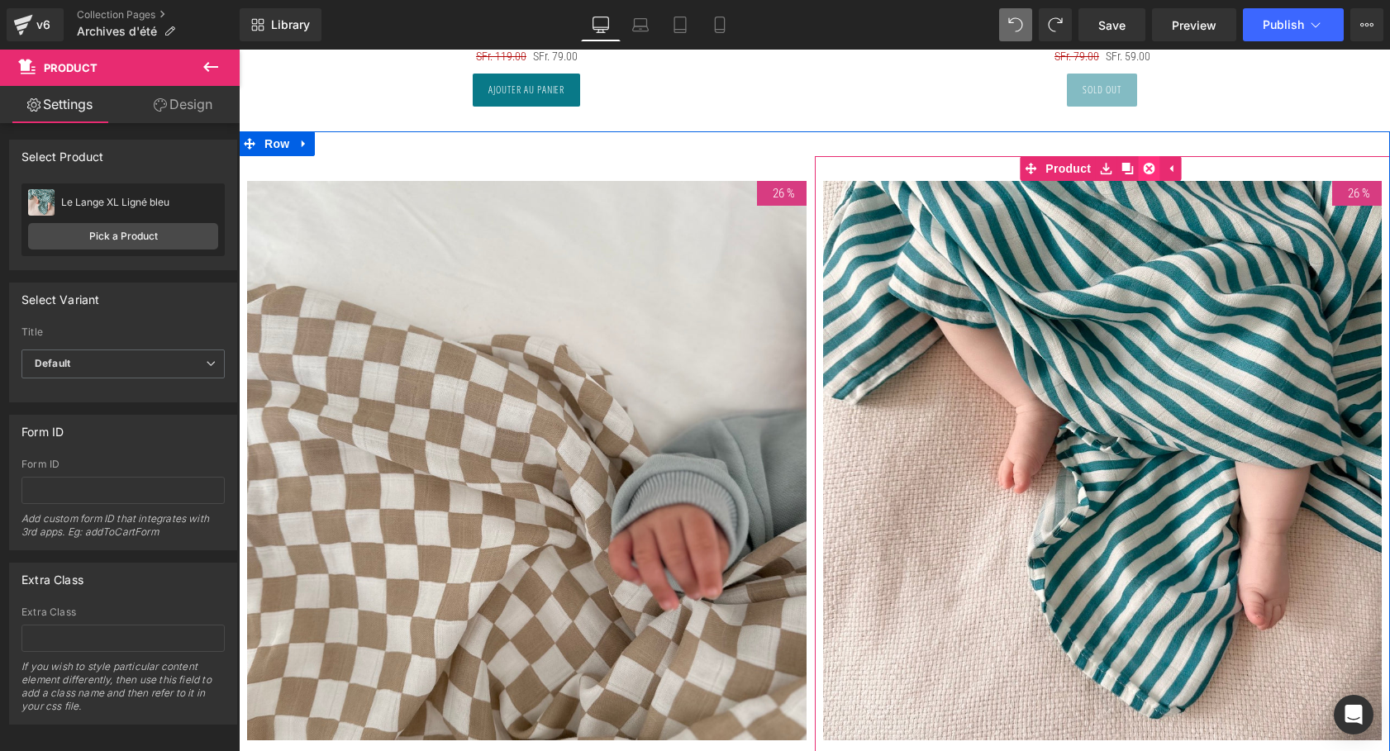
click at [1149, 163] on icon at bounding box center [1149, 169] width 12 height 12
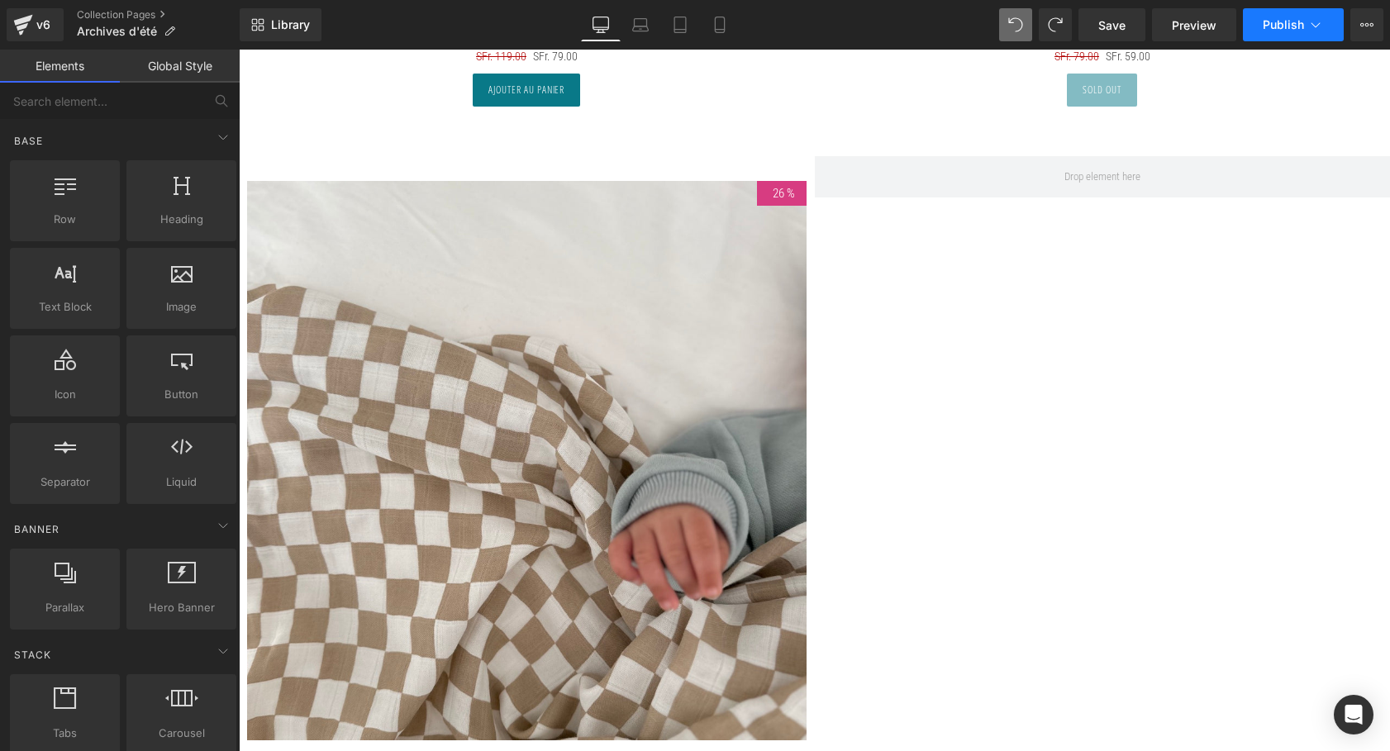
click at [1280, 26] on span "Publish" at bounding box center [1282, 24] width 41 height 13
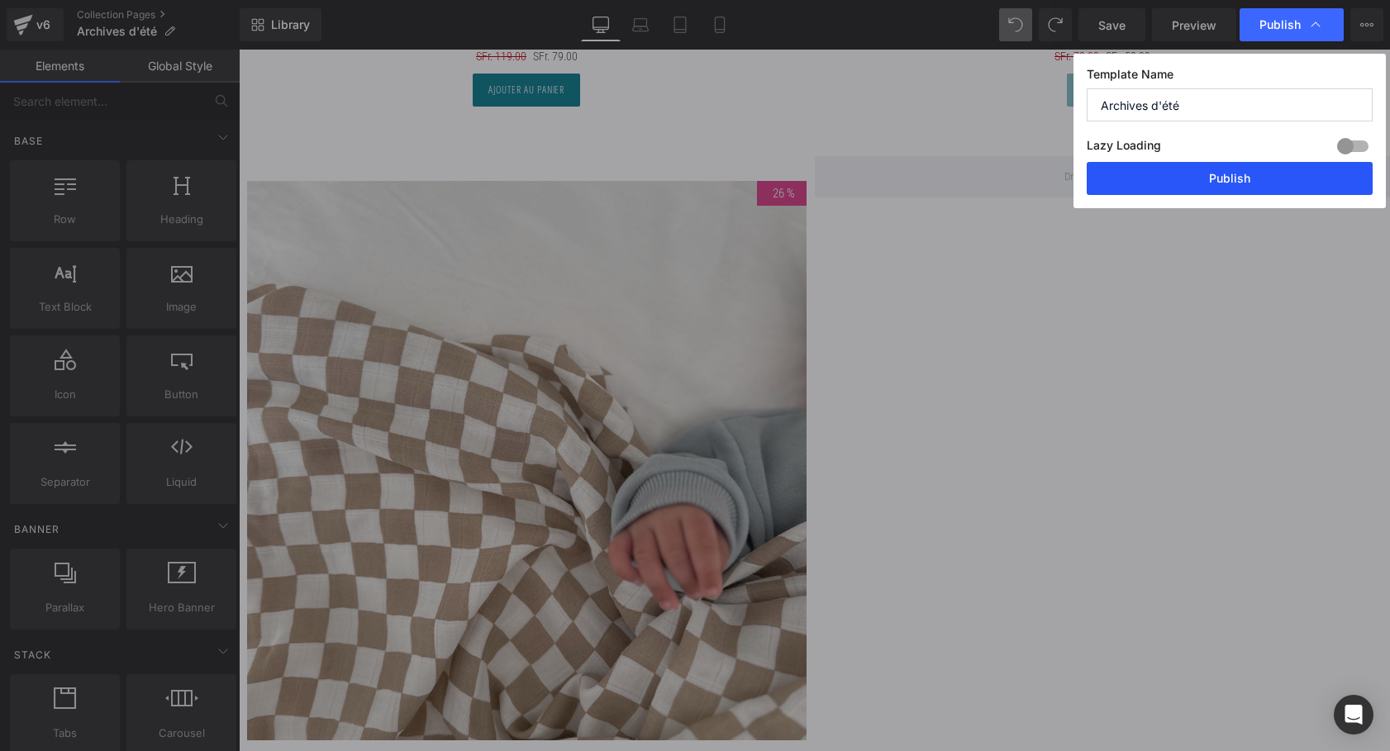
click at [1219, 180] on button "Publish" at bounding box center [1229, 178] width 286 height 33
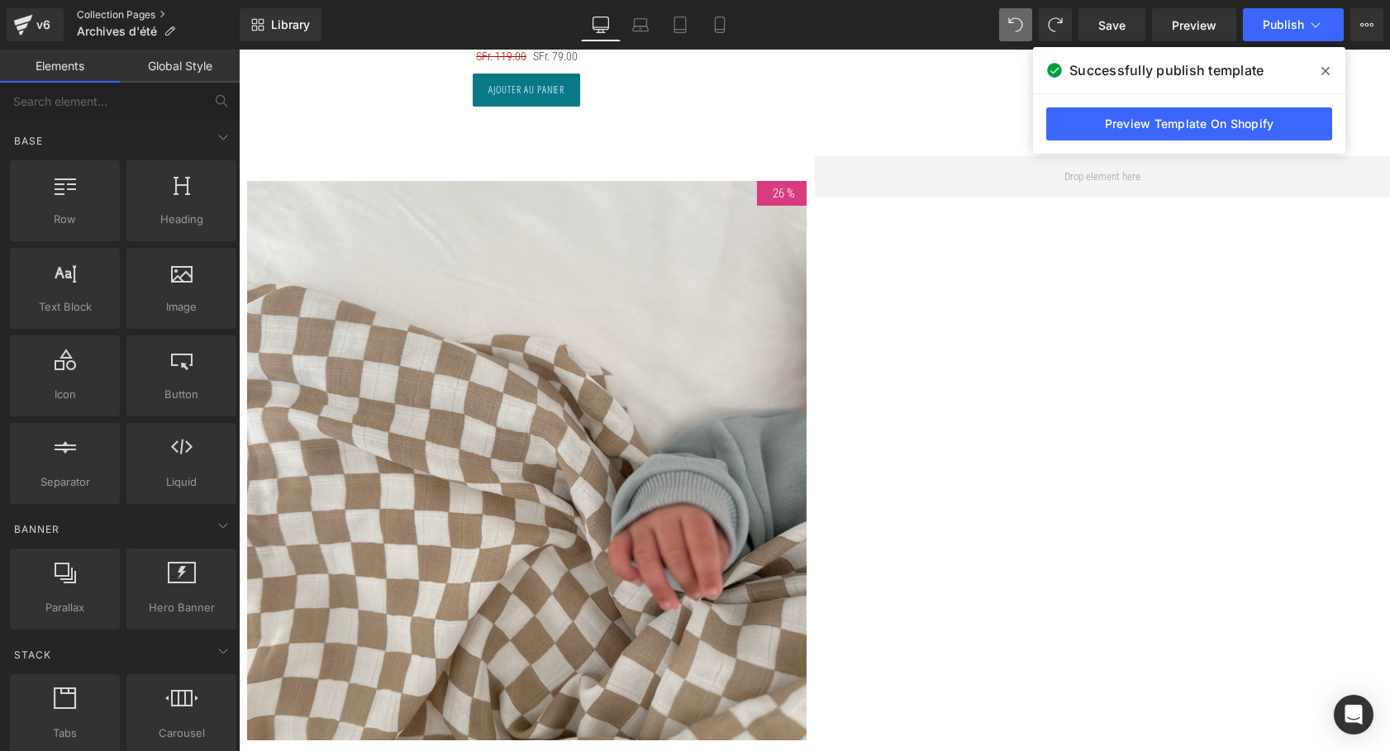
click at [105, 15] on link "Collection Pages" at bounding box center [158, 14] width 163 height 13
click at [88, 19] on link "Collection Pages" at bounding box center [158, 14] width 163 height 13
click at [92, 12] on link "Collection Pages" at bounding box center [158, 14] width 163 height 13
click at [1323, 68] on icon at bounding box center [1325, 71] width 8 height 8
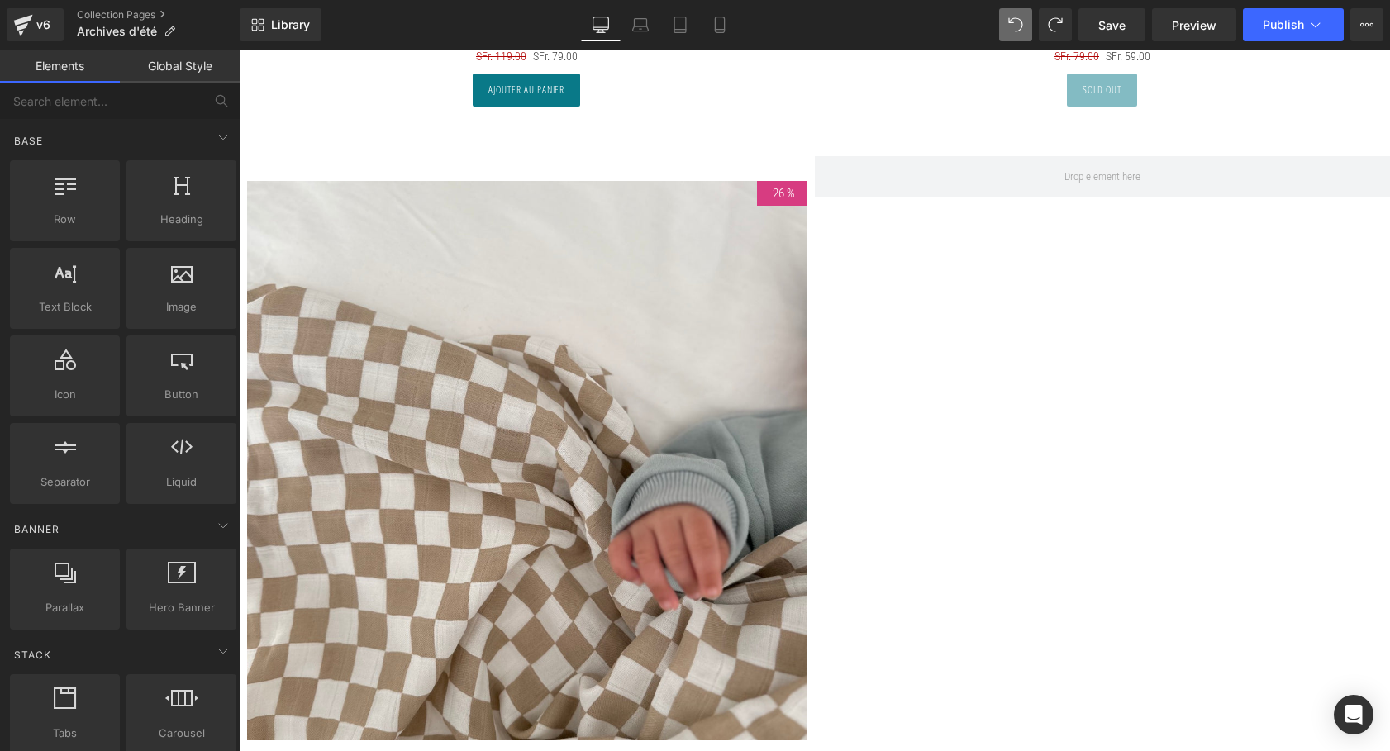
click at [113, 6] on div "v6 Collection Pages Archives d'été" at bounding box center [120, 25] width 240 height 50
click at [110, 20] on link "Collection Pages" at bounding box center [158, 14] width 163 height 13
